Goal: Navigation & Orientation: Find specific page/section

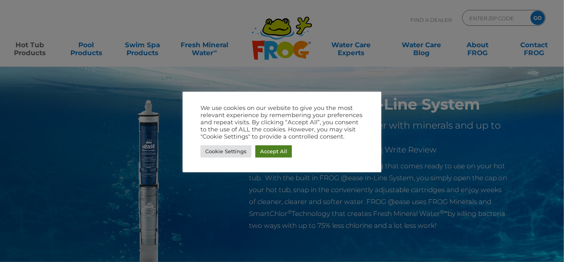
click at [275, 151] on link "Accept All" at bounding box center [273, 151] width 37 height 12
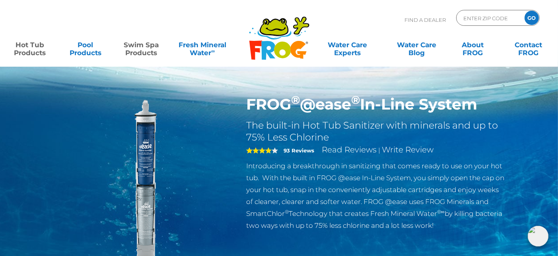
click at [158, 49] on link "Swim Spa Products" at bounding box center [140, 45] width 43 height 16
